Goal: Transaction & Acquisition: Obtain resource

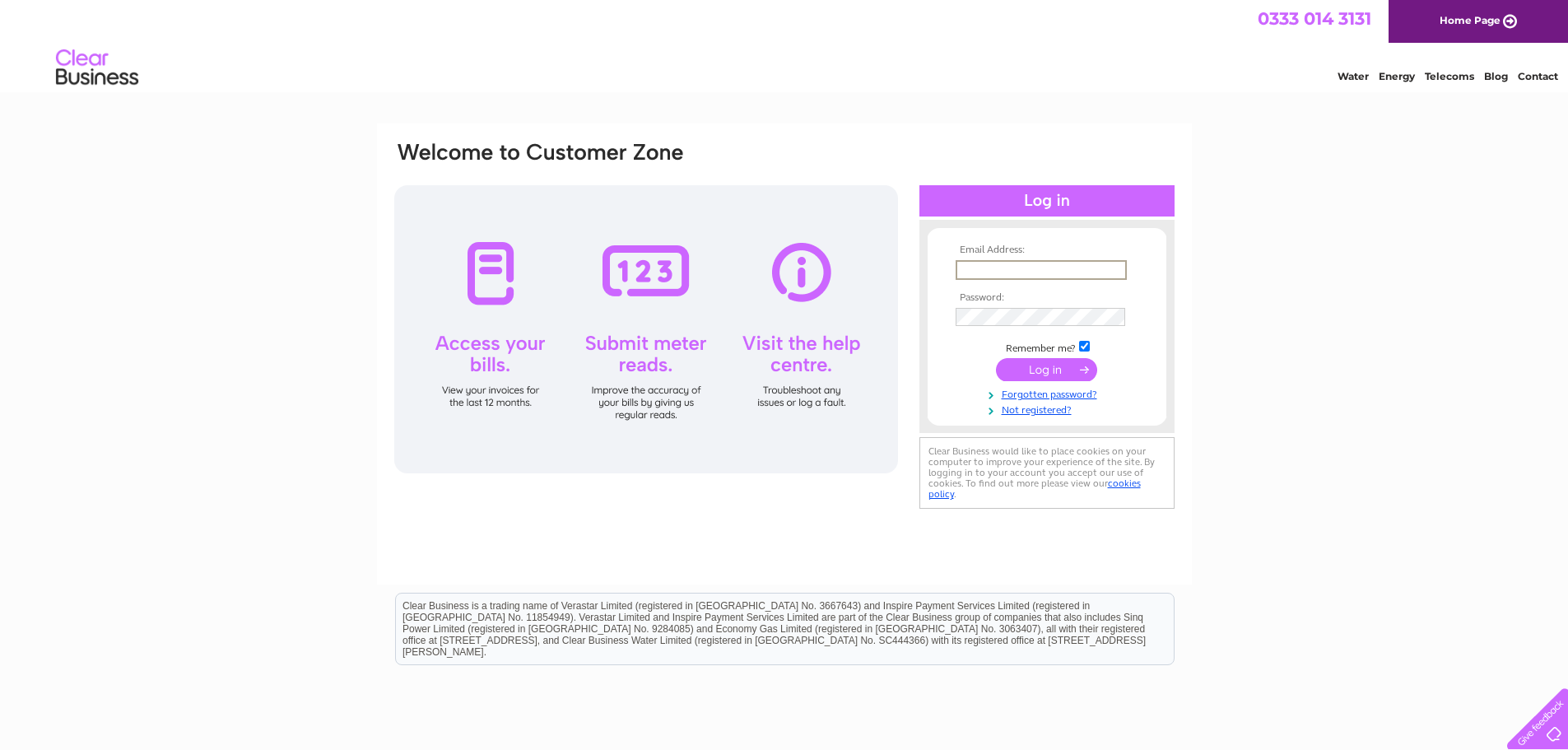
click at [982, 263] on input "text" at bounding box center [1041, 271] width 171 height 20
type input "service@sandybaird.co.uk"
click at [1045, 368] on input "submit" at bounding box center [1047, 369] width 101 height 23
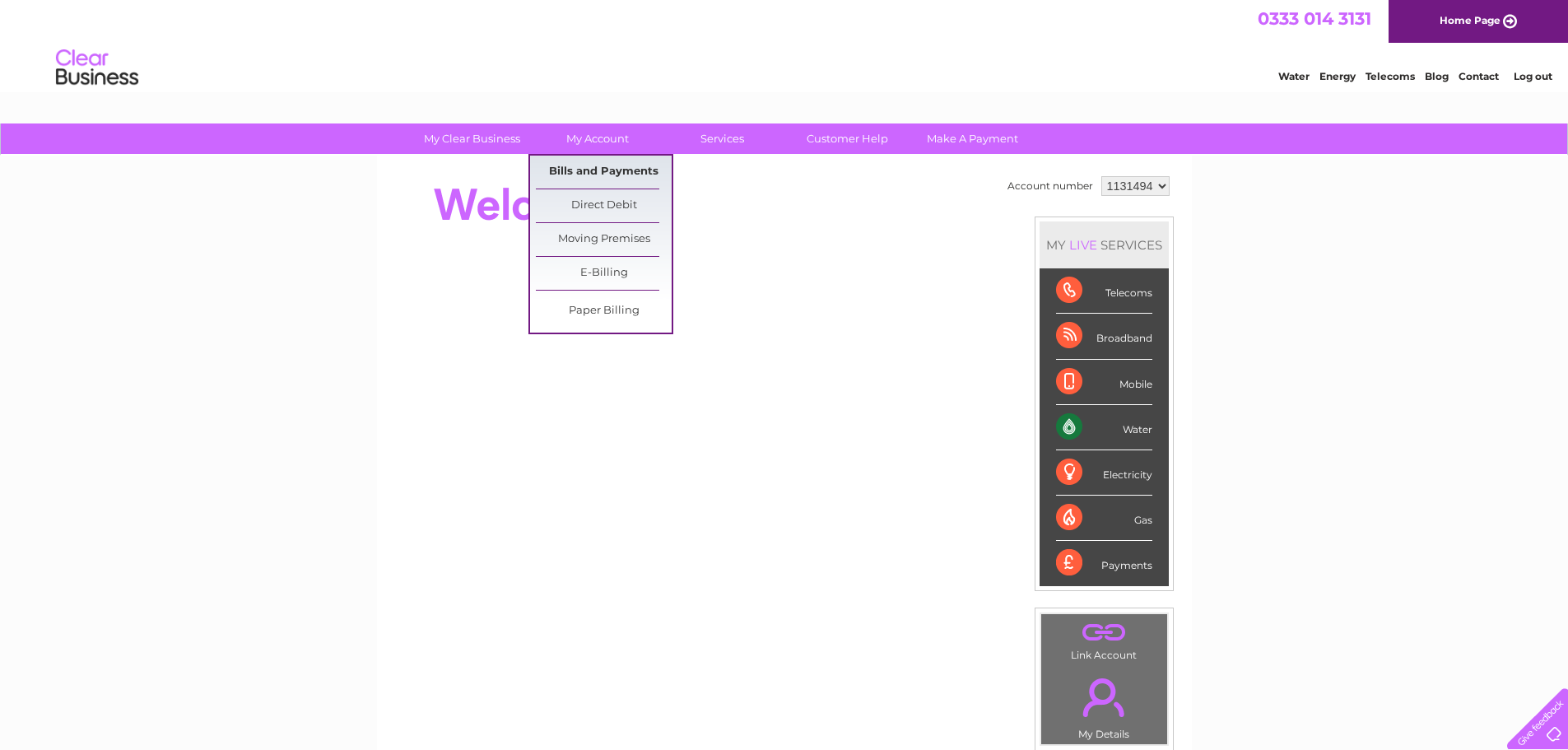
click at [592, 166] on link "Bills and Payments" at bounding box center [604, 171] width 136 height 33
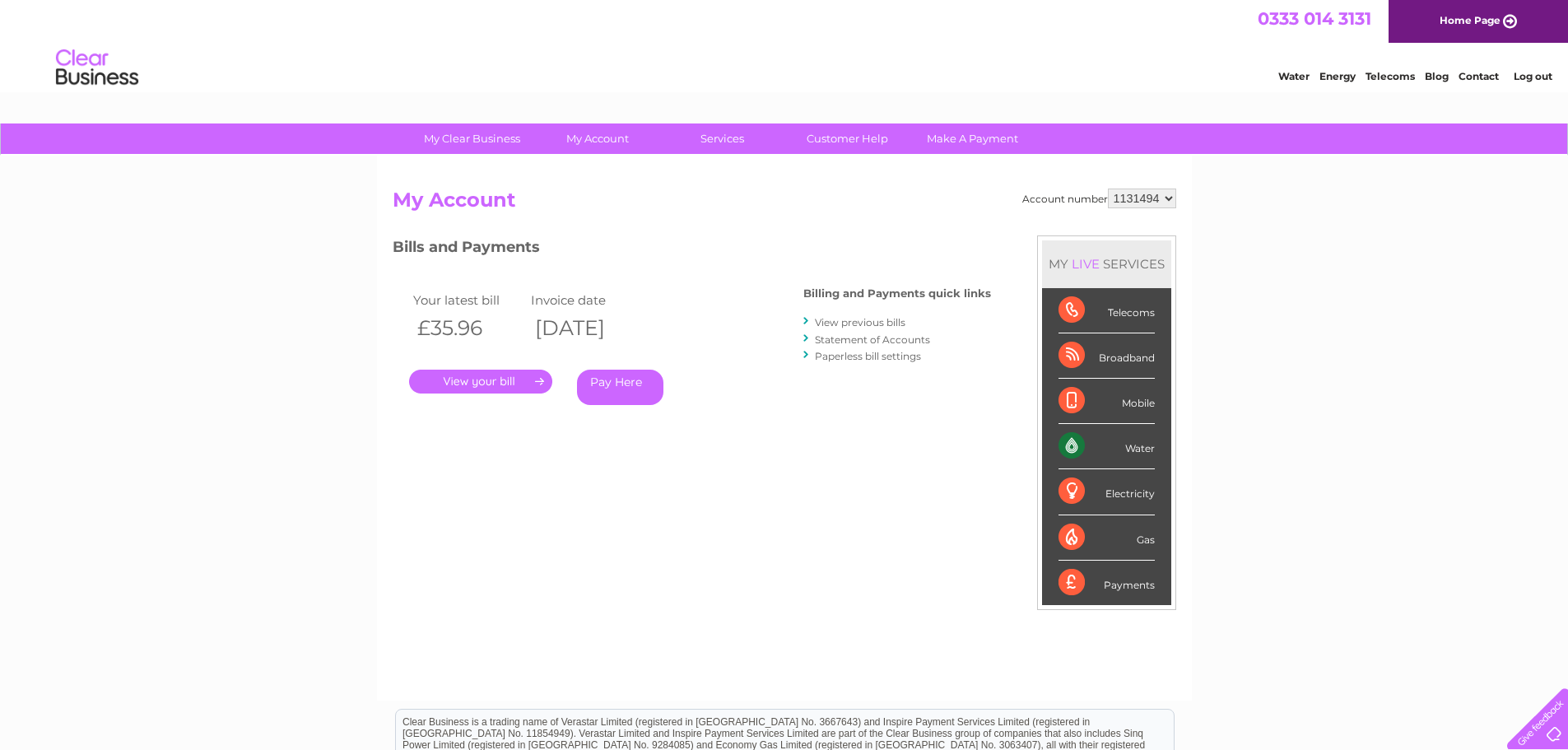
click at [885, 320] on link "View previous bills" at bounding box center [860, 322] width 90 height 12
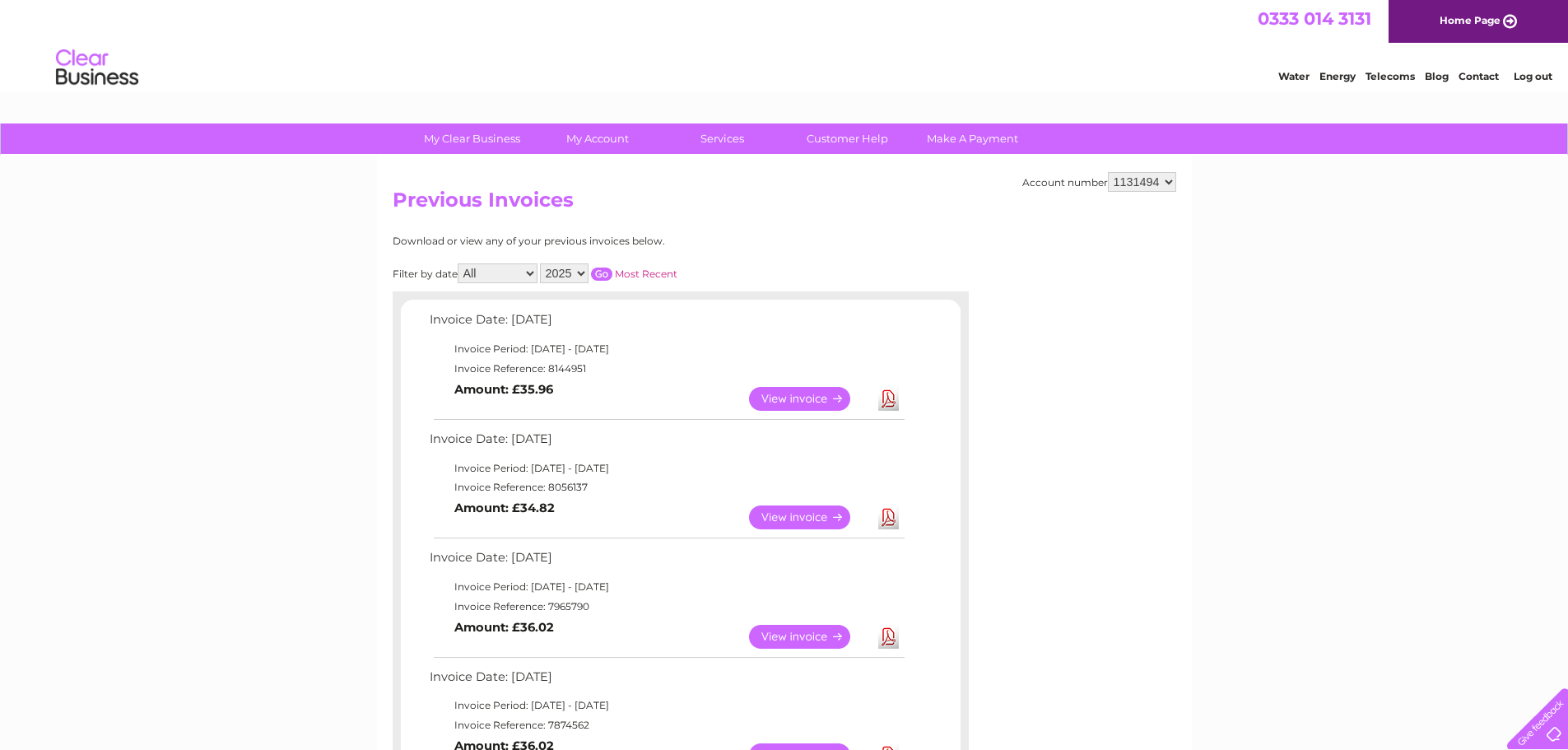
click at [1532, 77] on link "Log out" at bounding box center [1532, 76] width 39 height 12
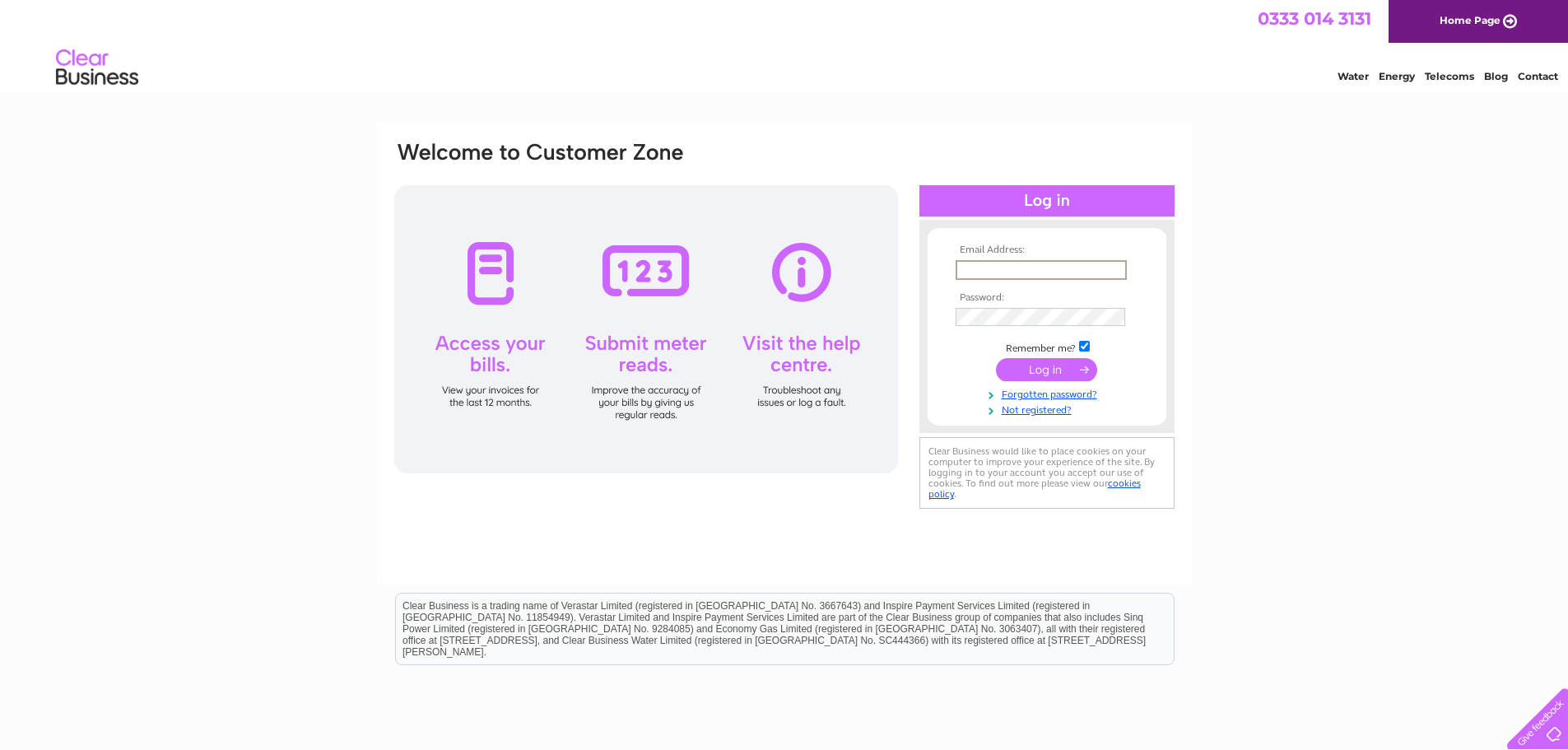
click at [1002, 266] on input "text" at bounding box center [1041, 271] width 171 height 20
type input "accounts@sandybaird.co.uk"
click at [1026, 304] on td at bounding box center [1047, 315] width 191 height 26
click at [1040, 377] on input "submit" at bounding box center [1047, 369] width 101 height 23
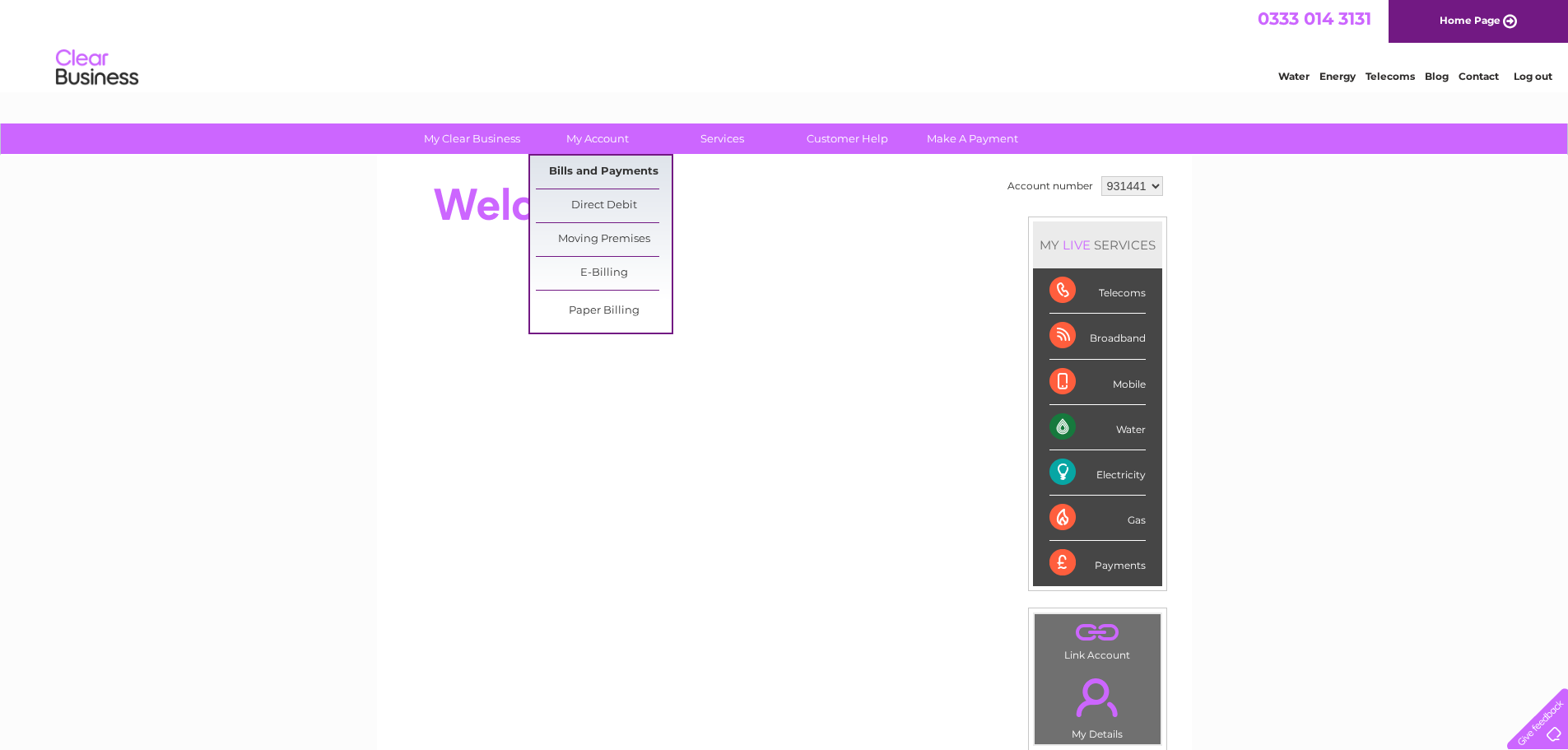
click at [613, 173] on link "Bills and Payments" at bounding box center [604, 171] width 136 height 33
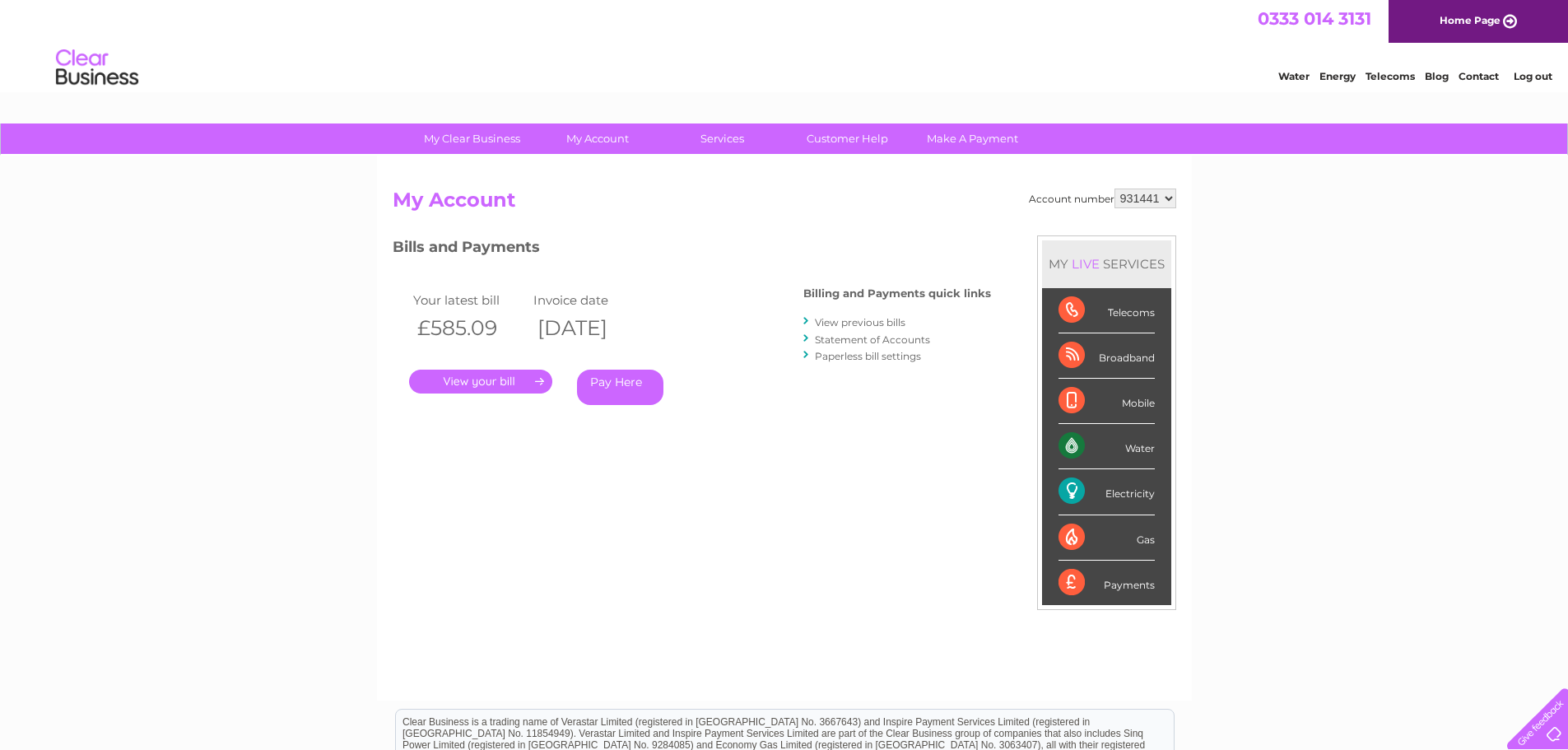
click at [834, 323] on link "View previous bills" at bounding box center [860, 322] width 90 height 12
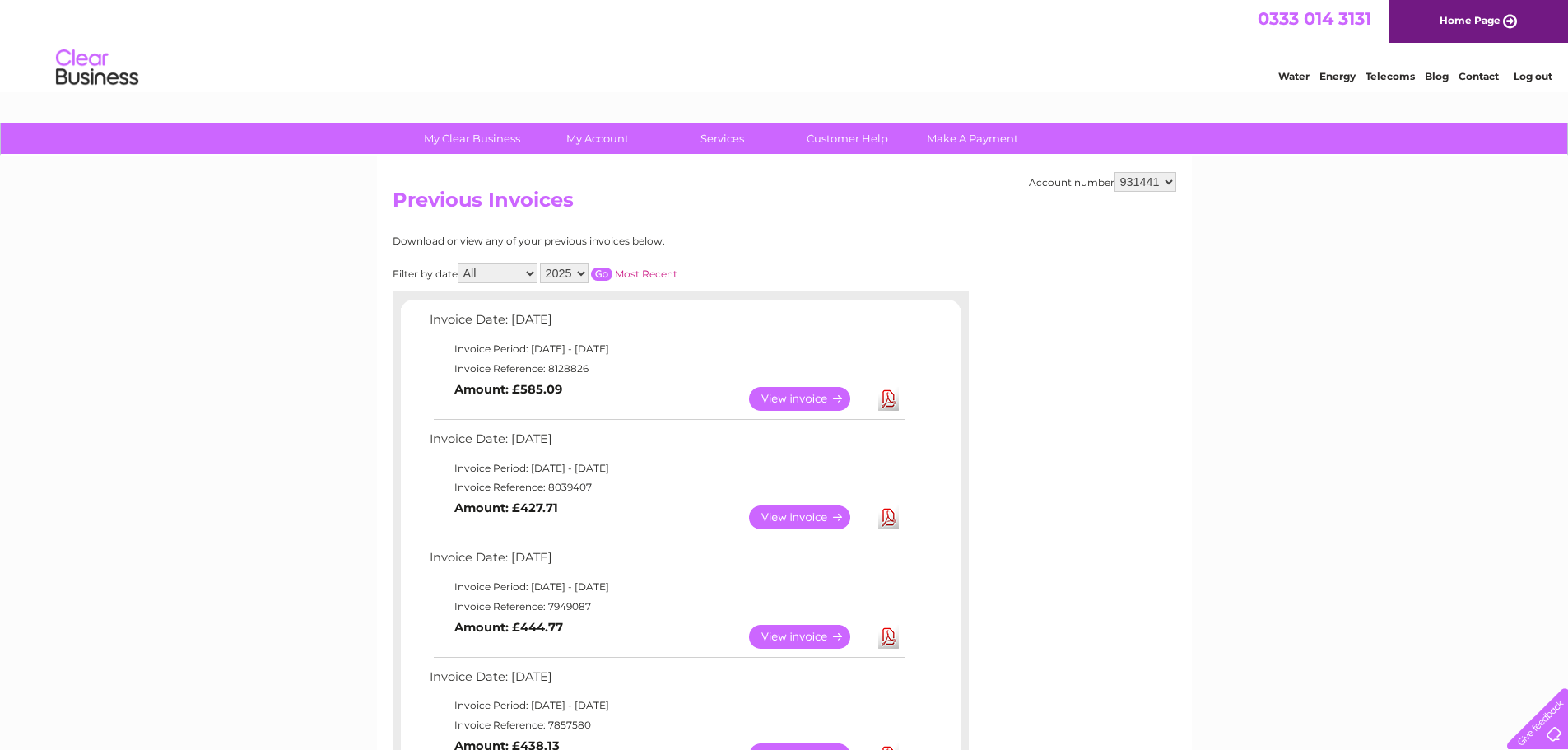
click at [885, 523] on link "Download" at bounding box center [888, 517] width 21 height 24
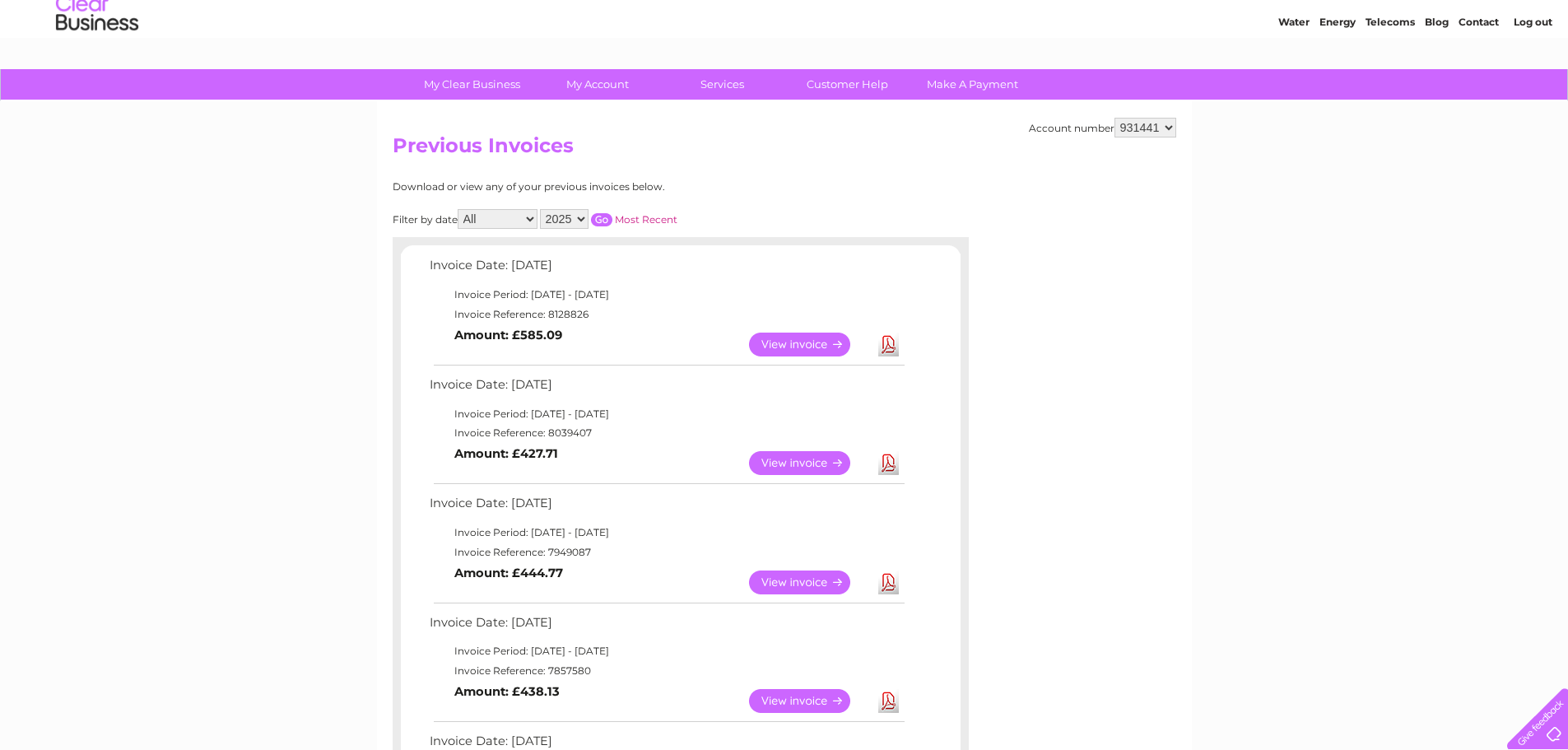
scroll to position [83, 0]
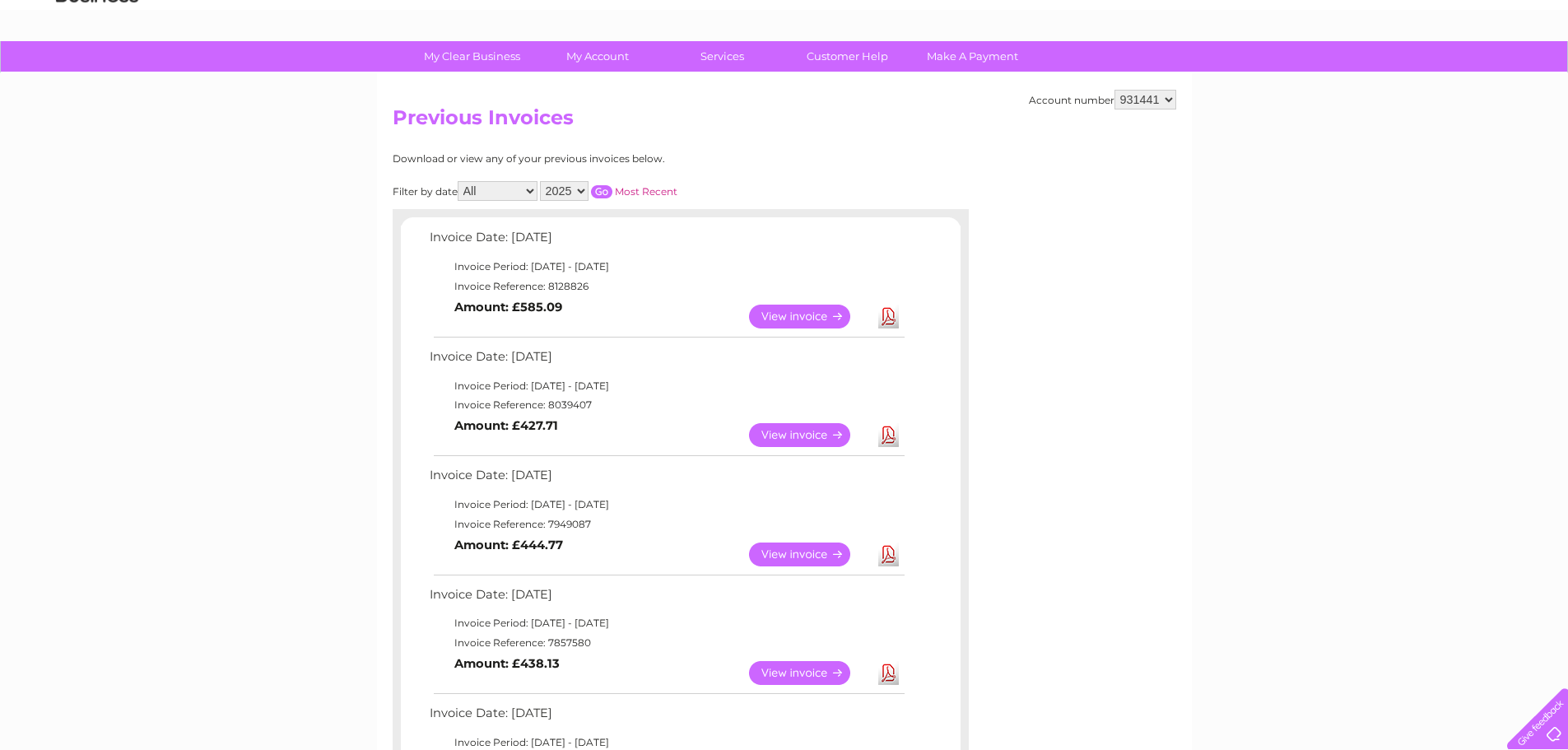
click at [803, 433] on link "View" at bounding box center [809, 436] width 121 height 24
click at [797, 430] on link "View" at bounding box center [809, 436] width 121 height 24
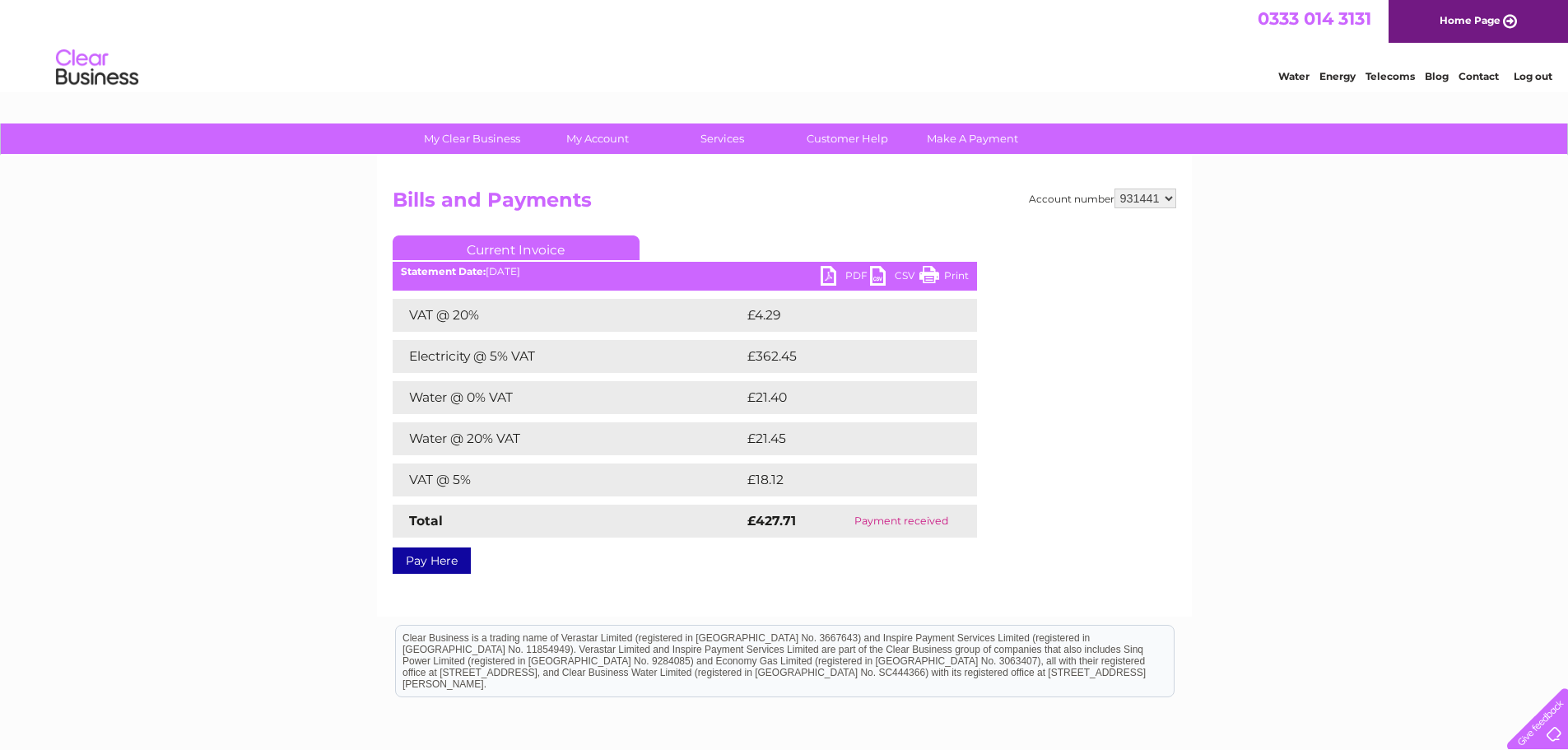
click at [958, 268] on link "Print" at bounding box center [945, 278] width 50 height 24
